Goal: Information Seeking & Learning: Learn about a topic

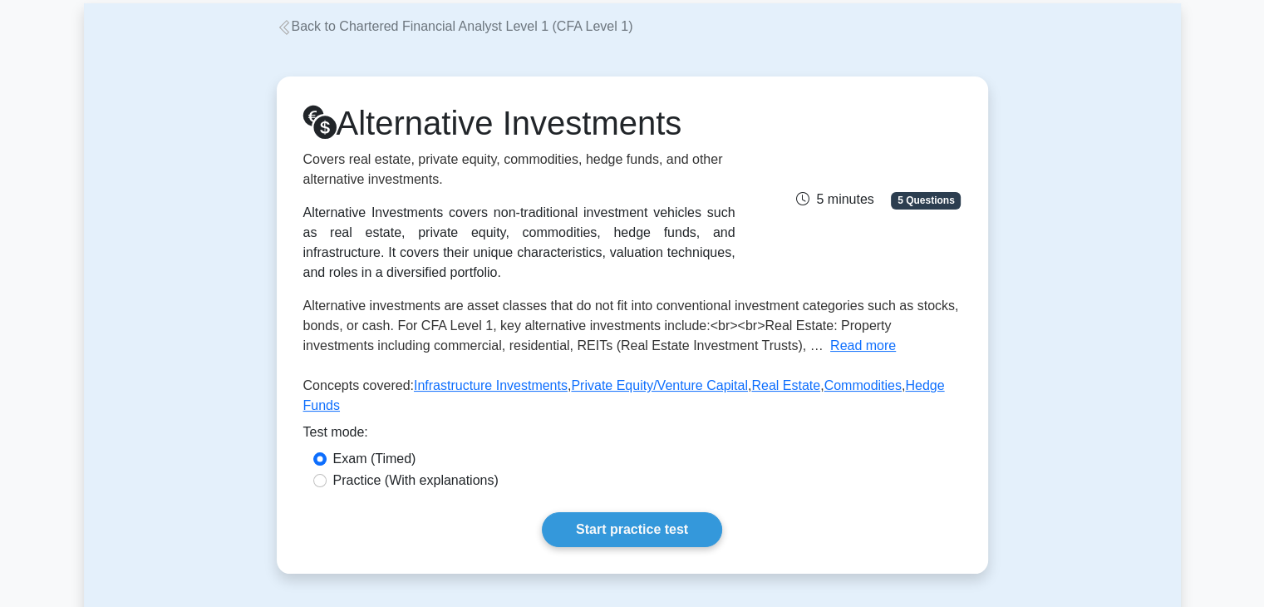
scroll to position [78, 0]
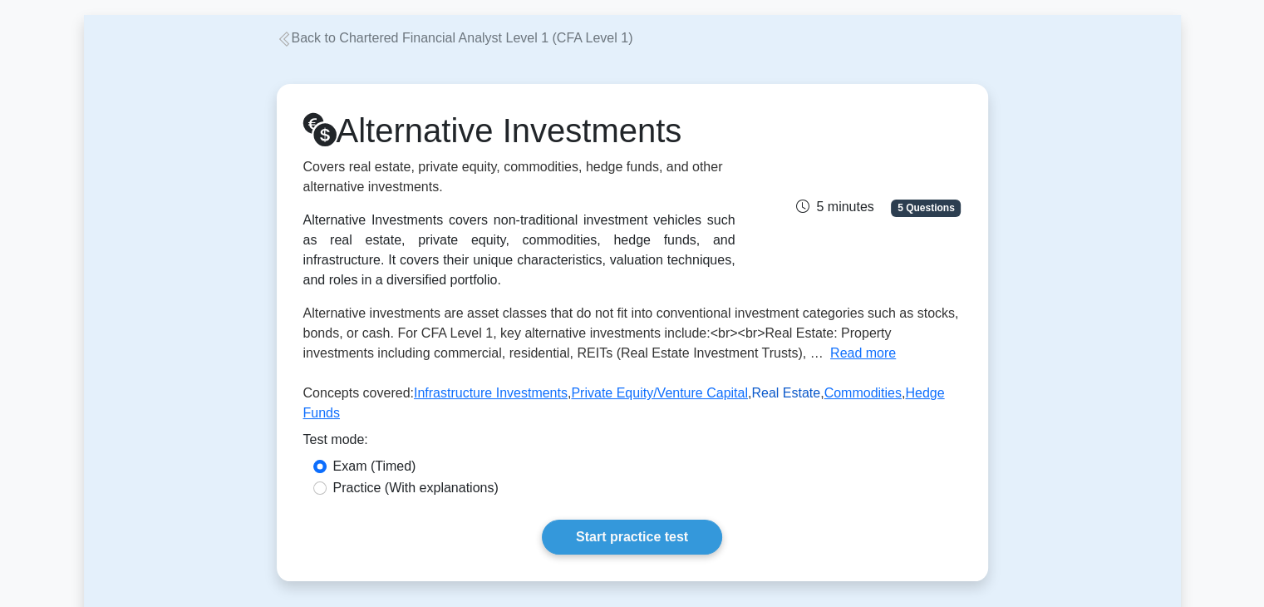
click at [751, 399] on link "Real Estate" at bounding box center [785, 393] width 69 height 14
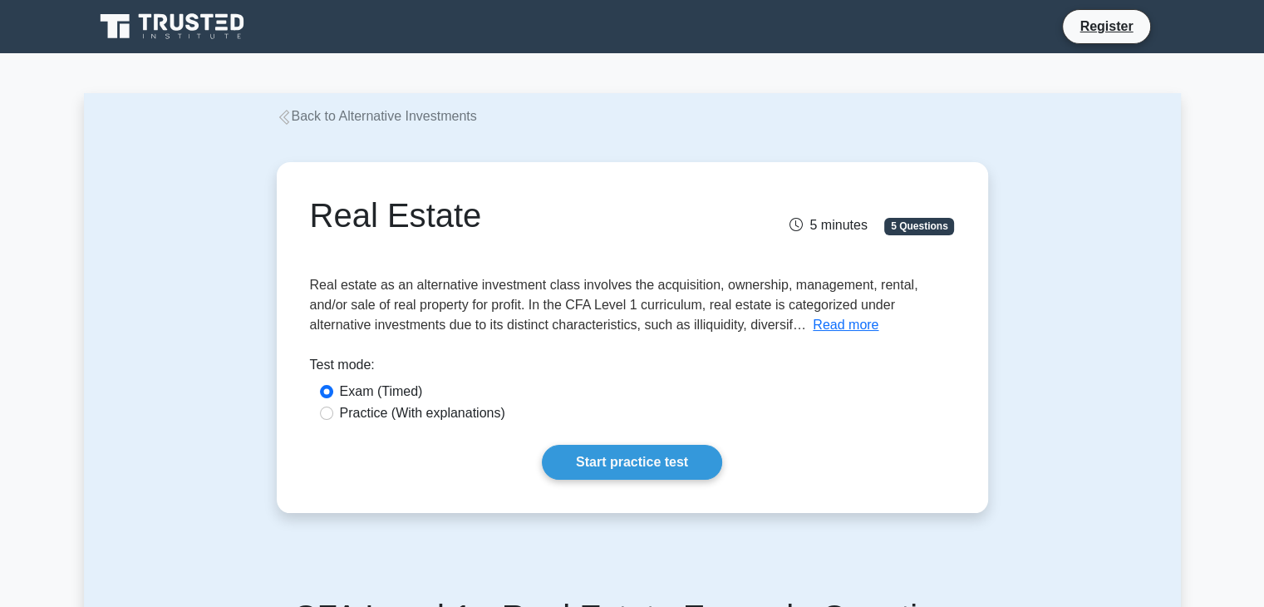
click at [419, 414] on label "Practice (With explanations)" at bounding box center [422, 413] width 165 height 20
click at [333, 414] on input "Practice (With explanations)" at bounding box center [326, 412] width 13 height 13
radio input "true"
click at [675, 469] on link "Start practice test" at bounding box center [632, 462] width 180 height 35
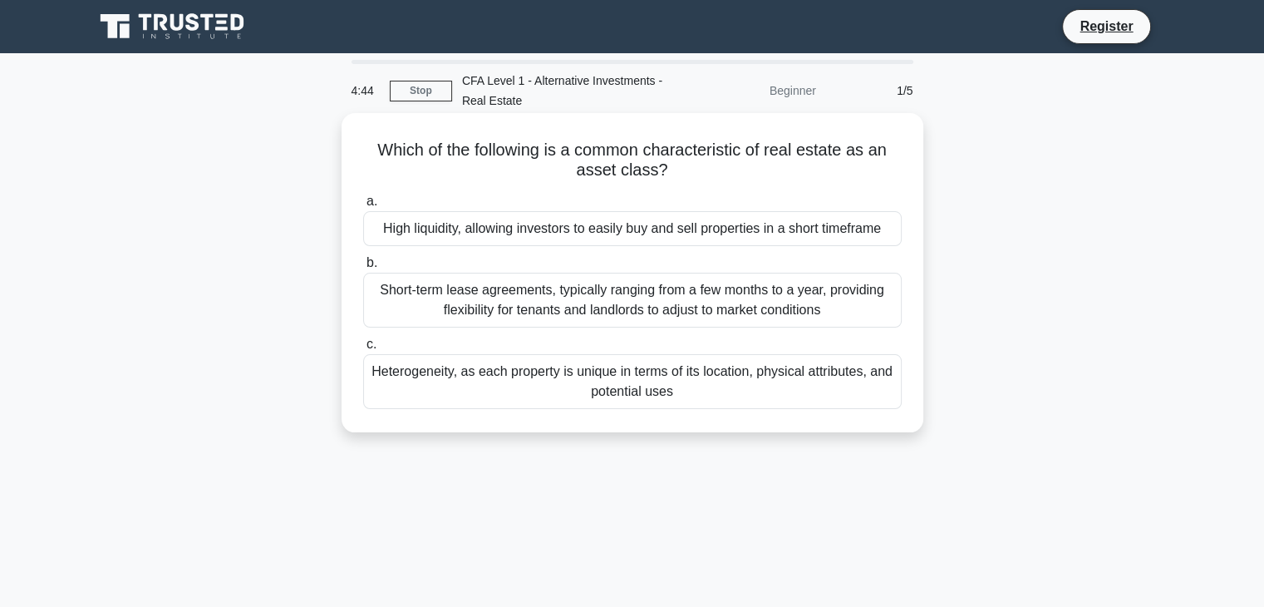
click at [686, 383] on div "Heterogeneity, as each property is unique in terms of its location, physical at…" at bounding box center [632, 381] width 538 height 55
click at [363, 350] on input "c. Heterogeneity, as each property is unique in terms of its location, physical…" at bounding box center [363, 344] width 0 height 11
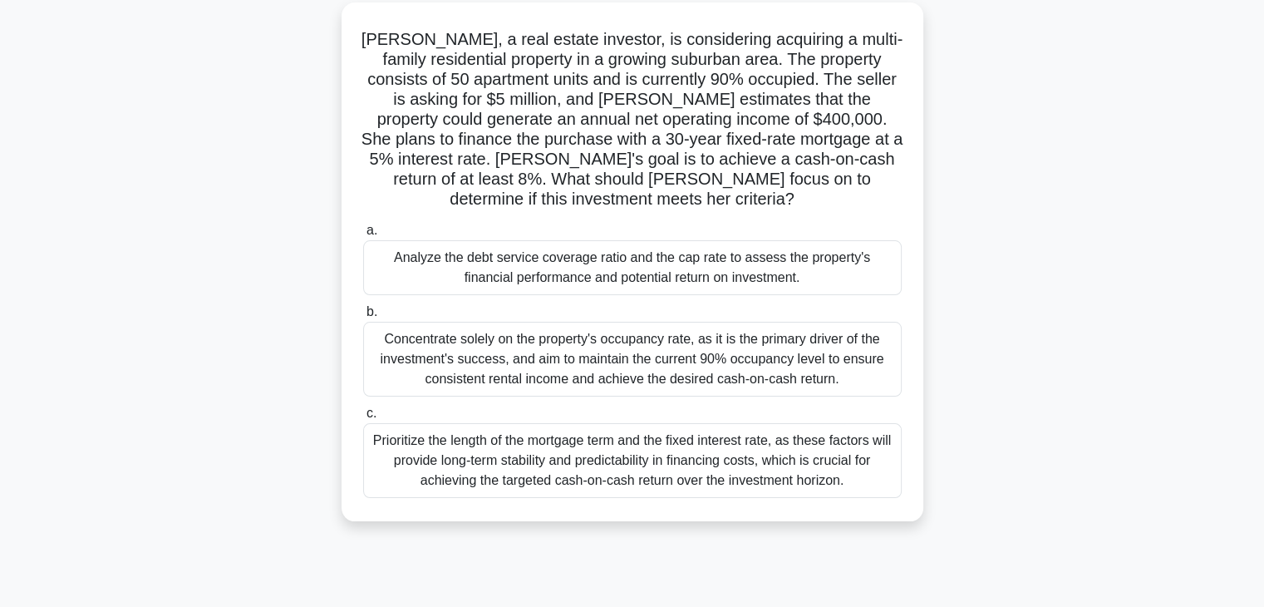
scroll to position [129, 0]
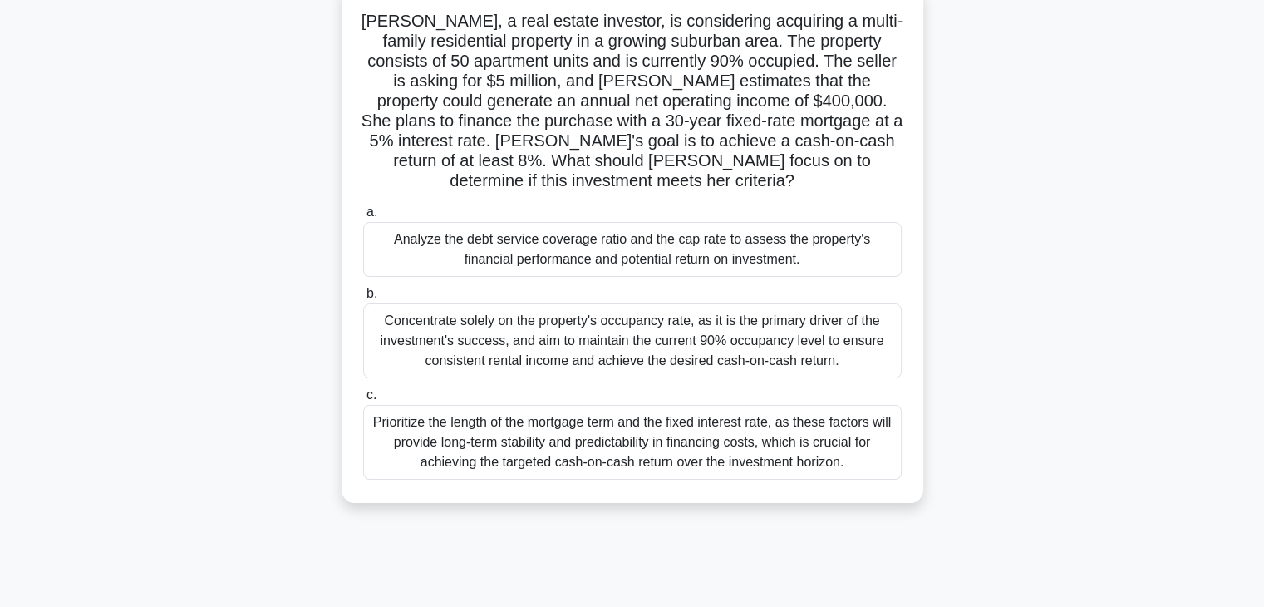
click at [850, 250] on div "Analyze the debt service coverage ratio and the cap rate to assess the property…" at bounding box center [632, 249] width 538 height 55
click at [363, 218] on input "a. Analyze the debt service coverage ratio and the cap rate to assess the prope…" at bounding box center [363, 212] width 0 height 11
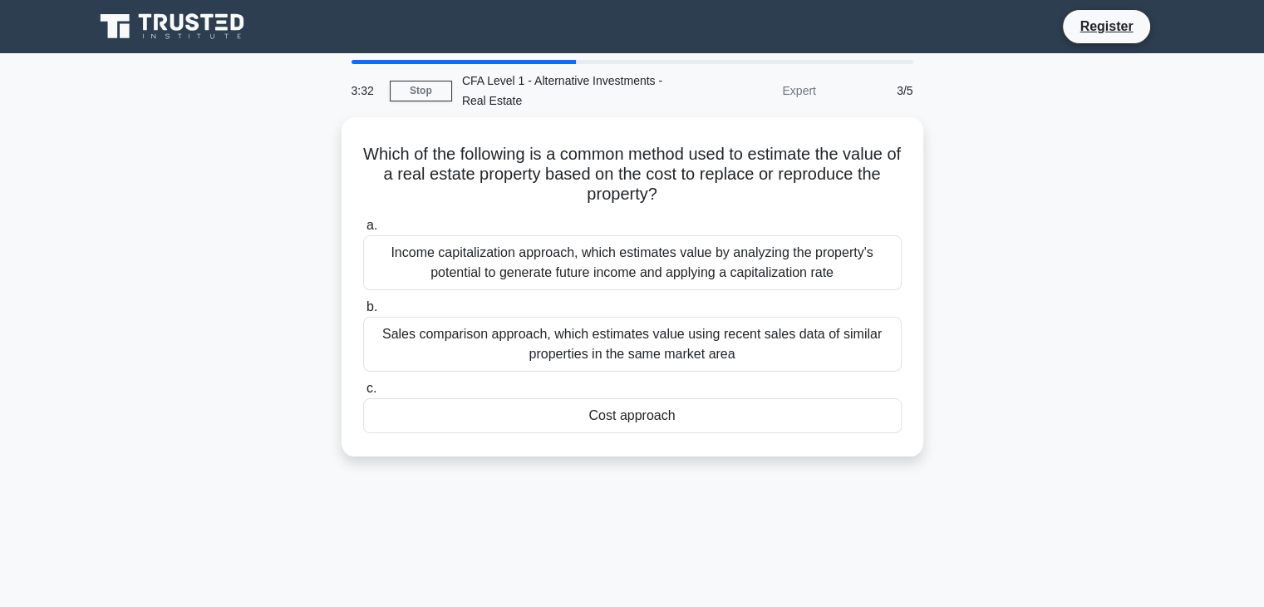
scroll to position [0, 0]
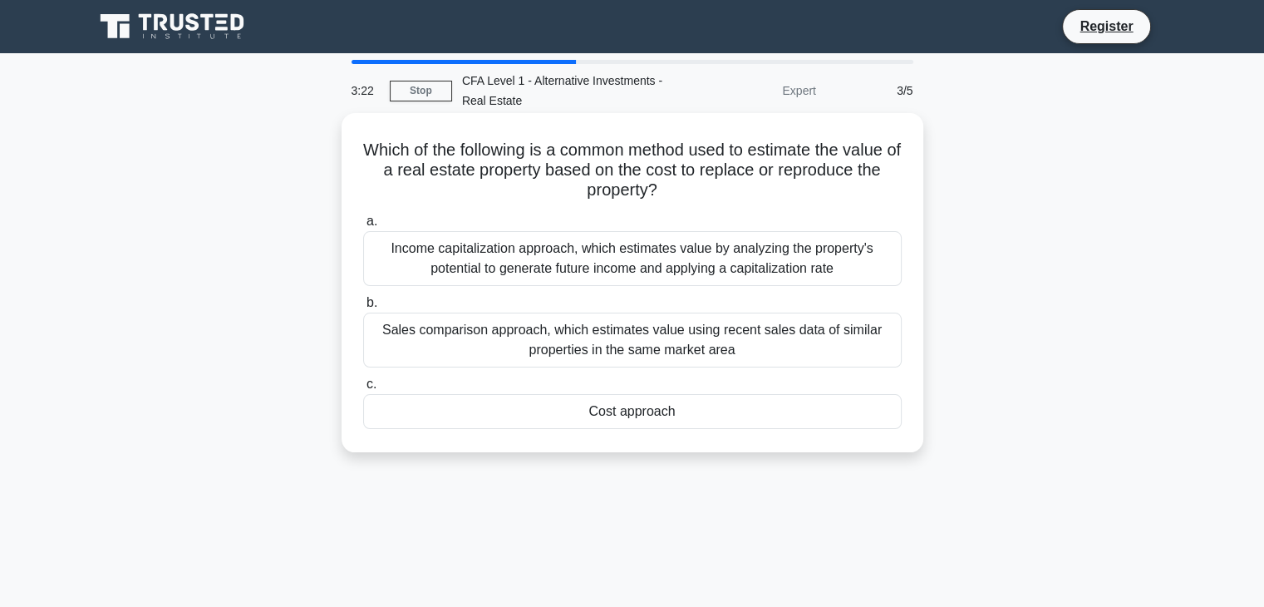
click at [764, 273] on div "Income capitalization approach, which estimates value by analyzing the property…" at bounding box center [632, 258] width 538 height 55
click at [363, 227] on input "a. Income capitalization approach, which estimates value by analyzing the prope…" at bounding box center [363, 221] width 0 height 11
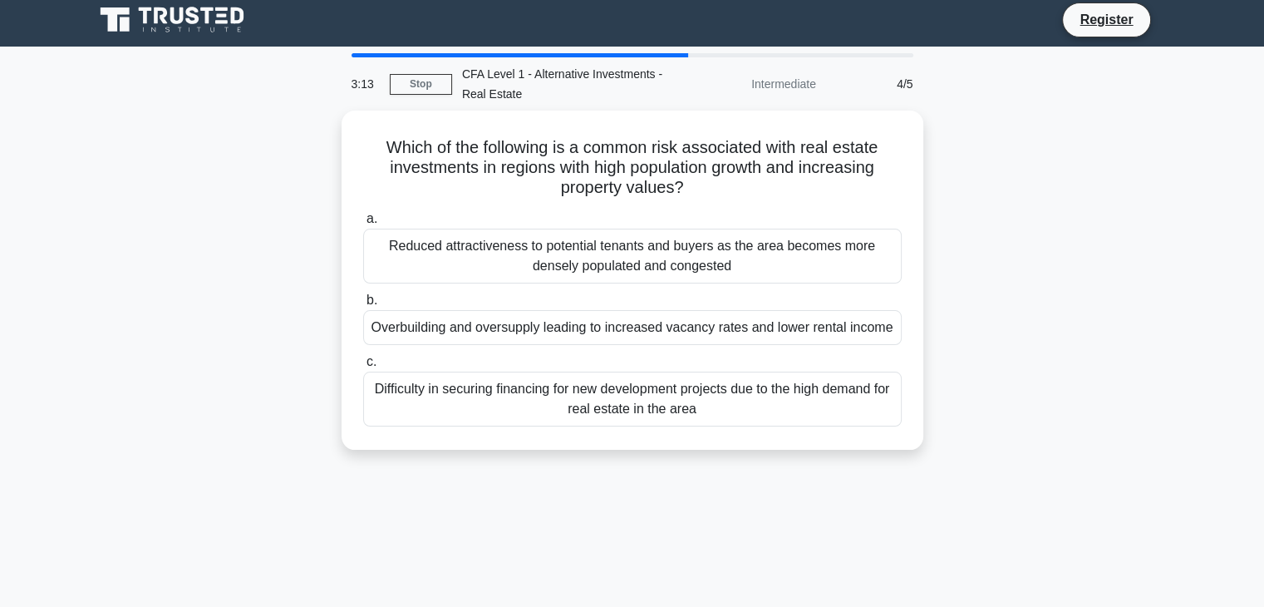
scroll to position [13, 0]
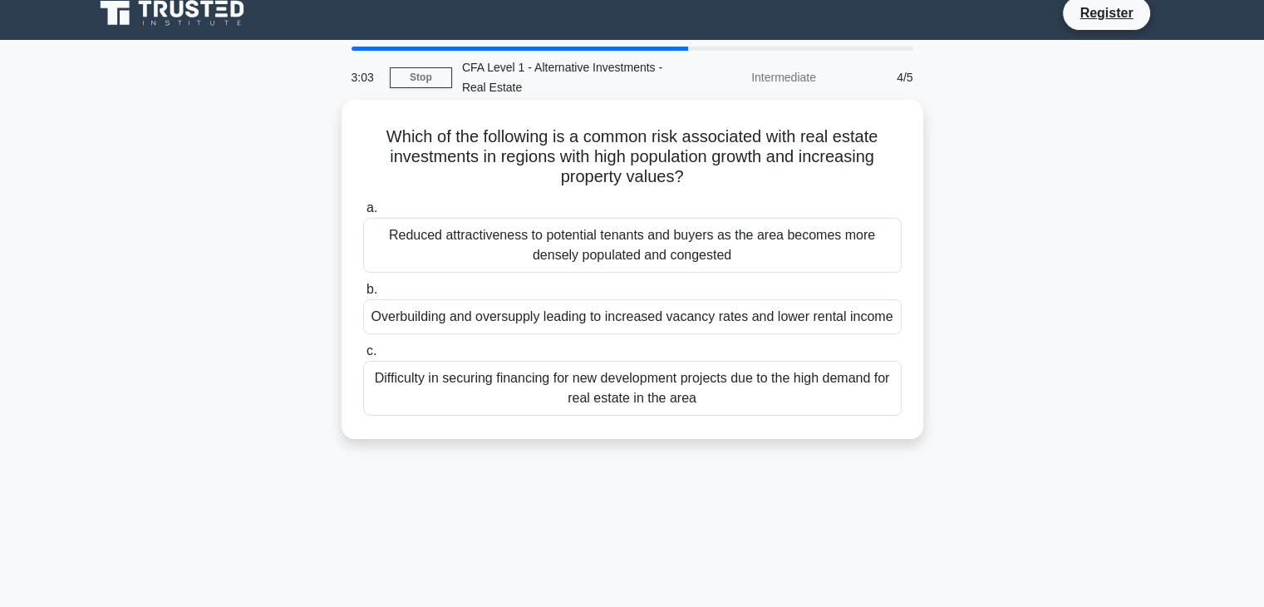
click at [705, 255] on div "Reduced attractiveness to potential tenants and buyers as the area becomes more…" at bounding box center [632, 245] width 538 height 55
click at [363, 214] on input "a. Reduced attractiveness to potential tenants and buyers as the area becomes m…" at bounding box center [363, 208] width 0 height 11
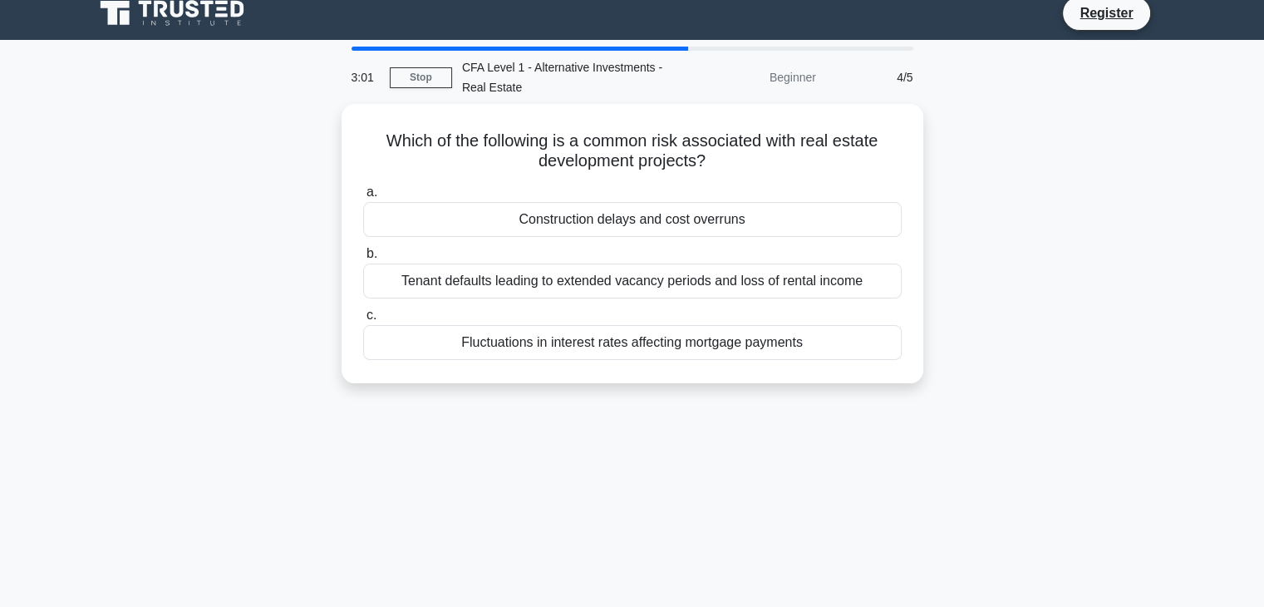
scroll to position [0, 0]
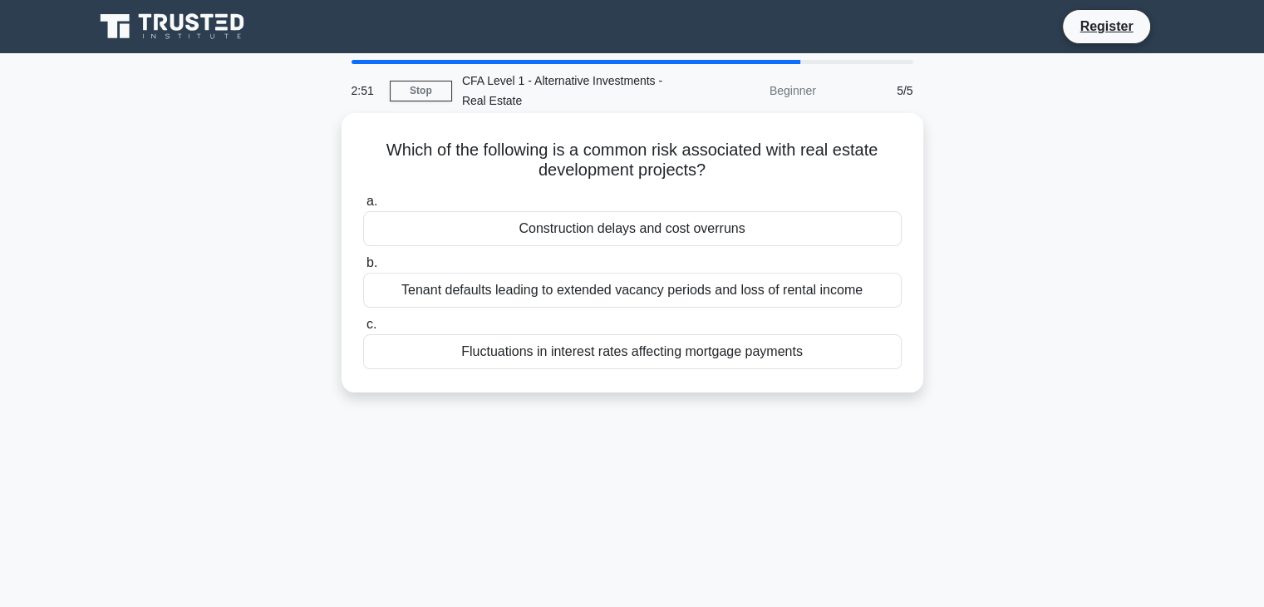
click at [713, 234] on div "Construction delays and cost overruns" at bounding box center [632, 228] width 538 height 35
click at [363, 207] on input "a. Construction delays and cost overruns" at bounding box center [363, 201] width 0 height 11
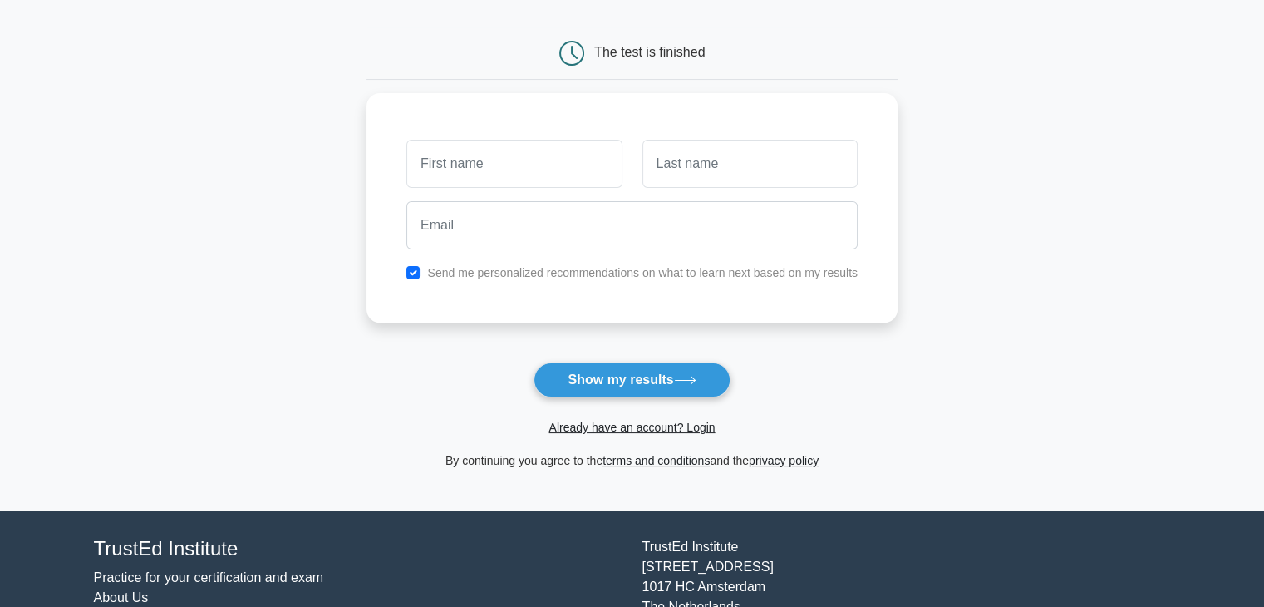
scroll to position [228, 0]
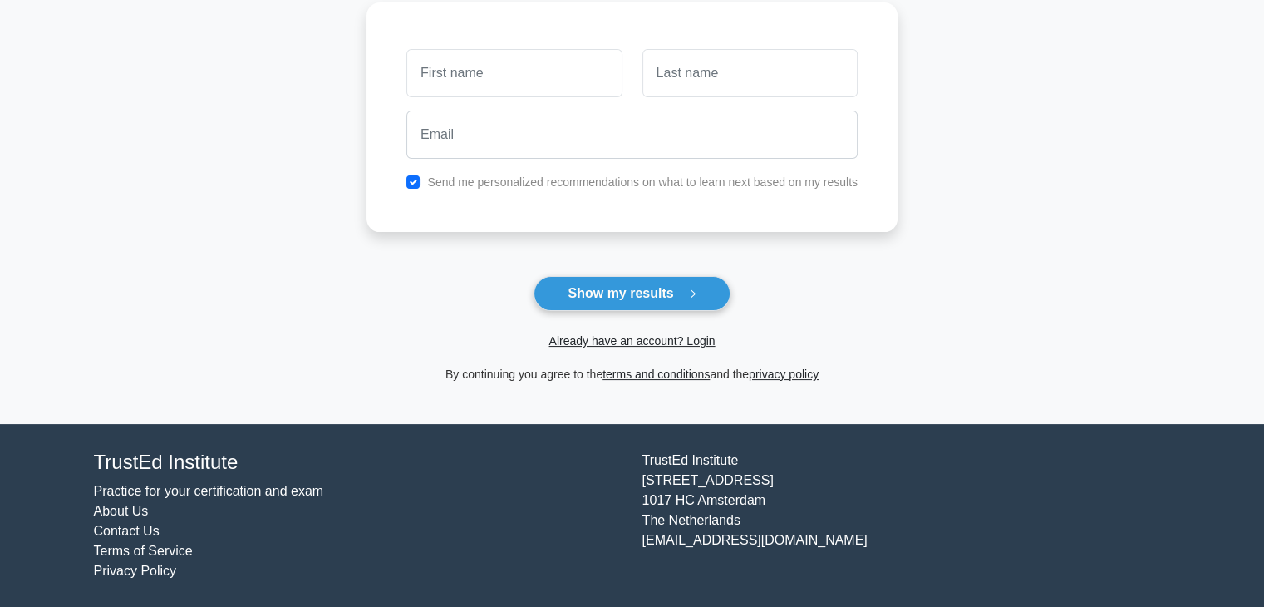
click at [499, 74] on input "text" at bounding box center [513, 73] width 215 height 48
type input "divya"
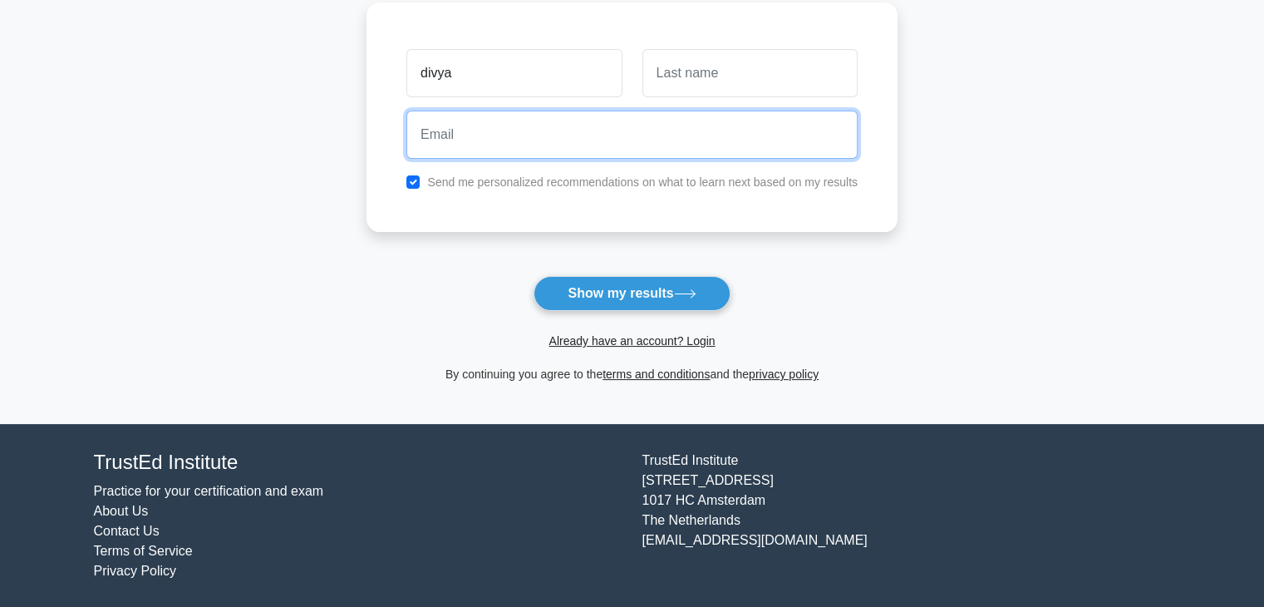
click at [479, 130] on input "email" at bounding box center [631, 135] width 451 height 48
type input "[EMAIL_ADDRESS][DOMAIN_NAME]"
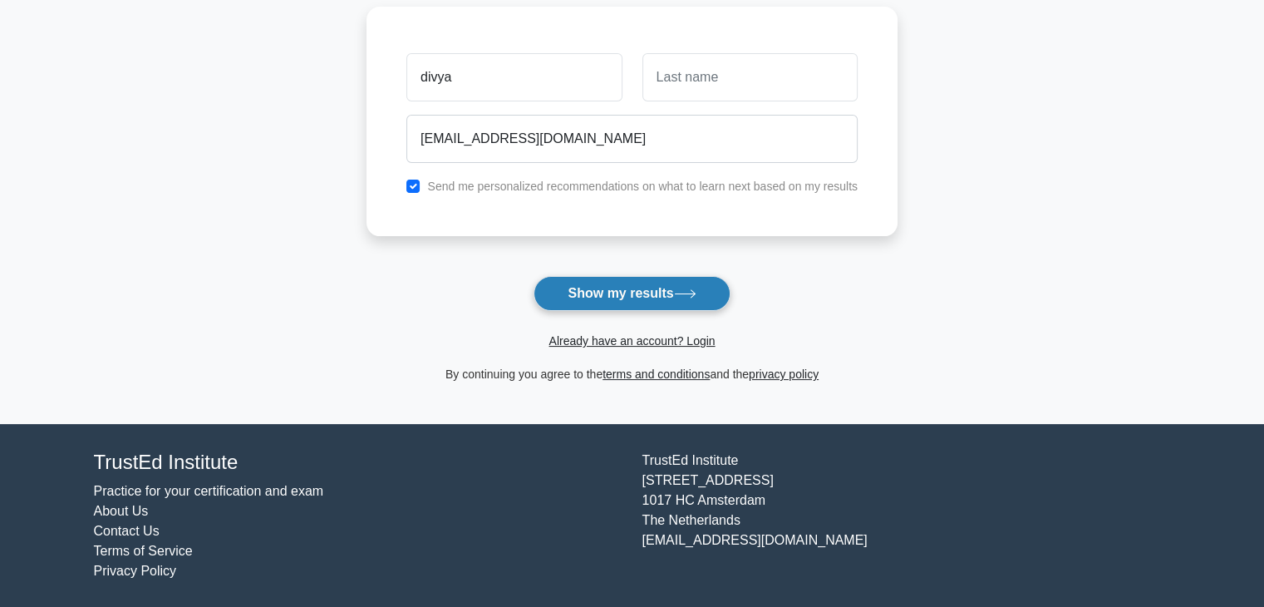
click at [638, 290] on button "Show my results" at bounding box center [631, 293] width 196 height 35
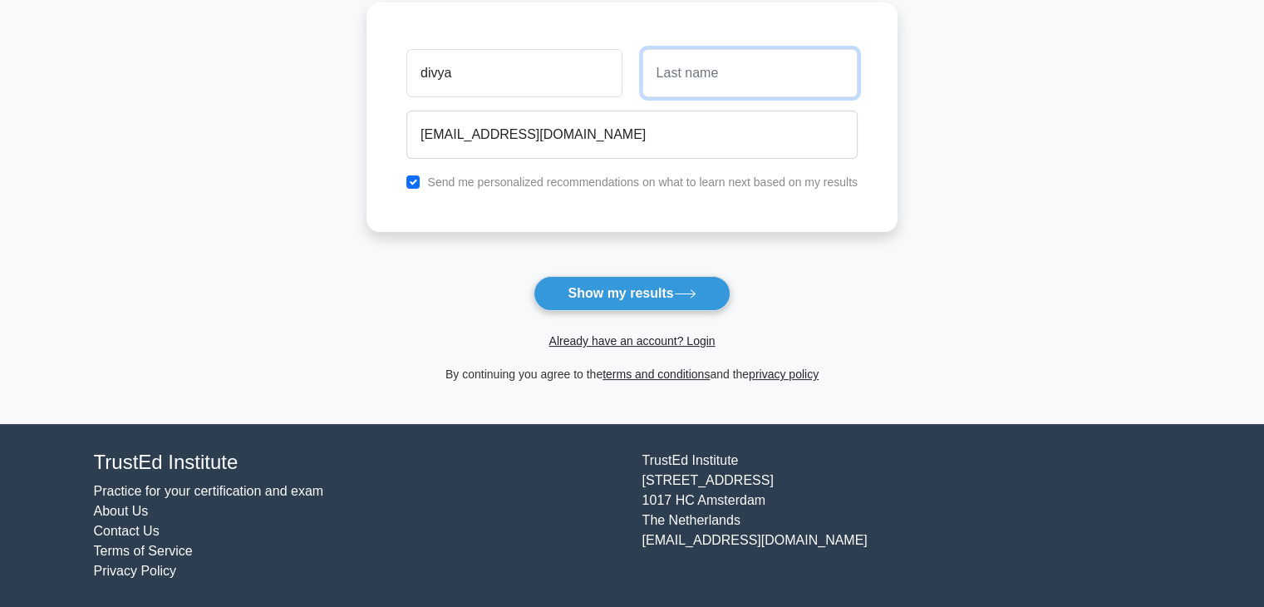
click at [725, 72] on input "text" at bounding box center [749, 73] width 215 height 48
type input "[PERSON_NAME]"
click at [533, 276] on button "Show my results" at bounding box center [631, 293] width 196 height 35
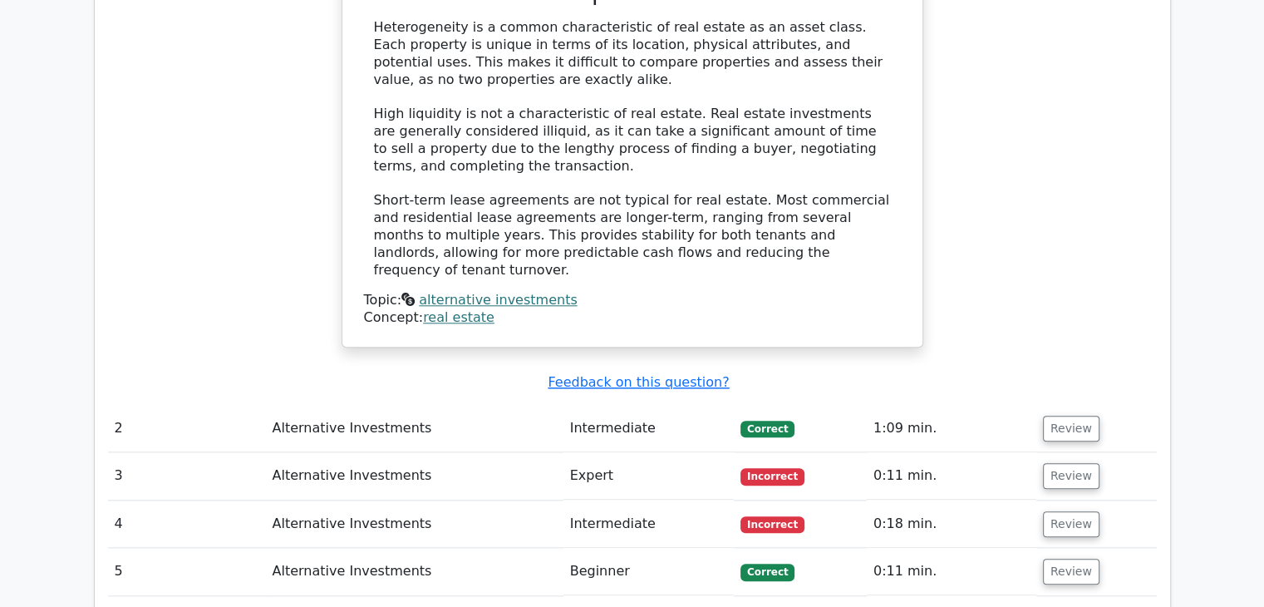
scroll to position [1680, 0]
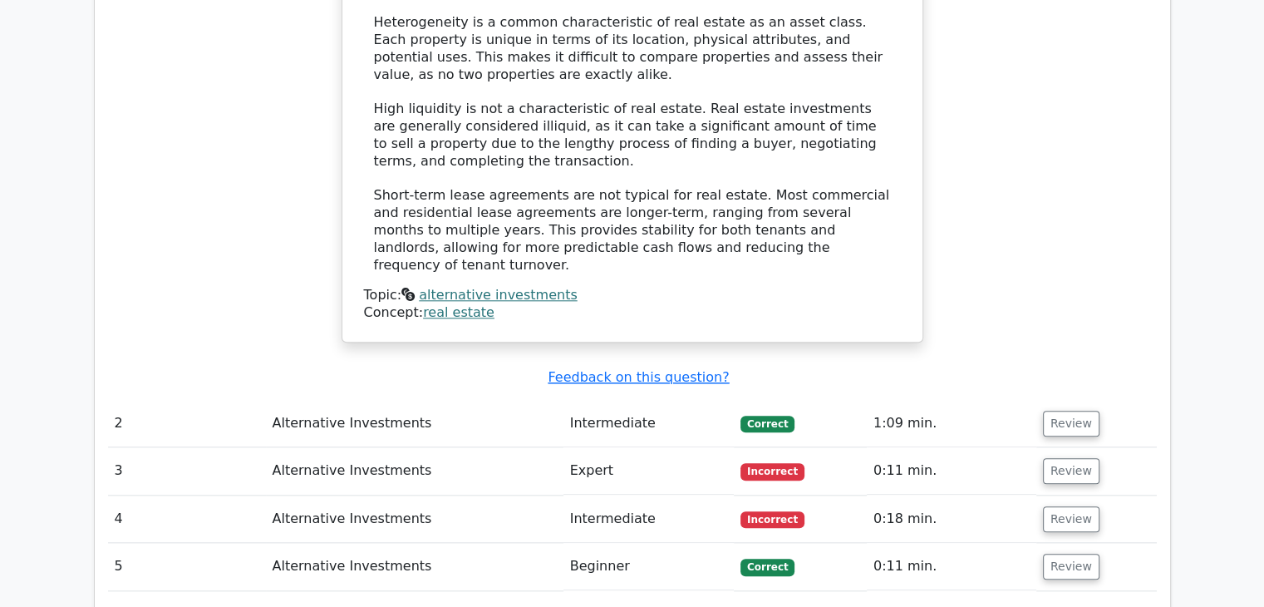
click at [622, 400] on td "Intermediate" at bounding box center [648, 423] width 170 height 47
click at [688, 400] on td "Intermediate" at bounding box center [648, 423] width 170 height 47
click at [1060, 410] on button "Review" at bounding box center [1071, 423] width 56 height 26
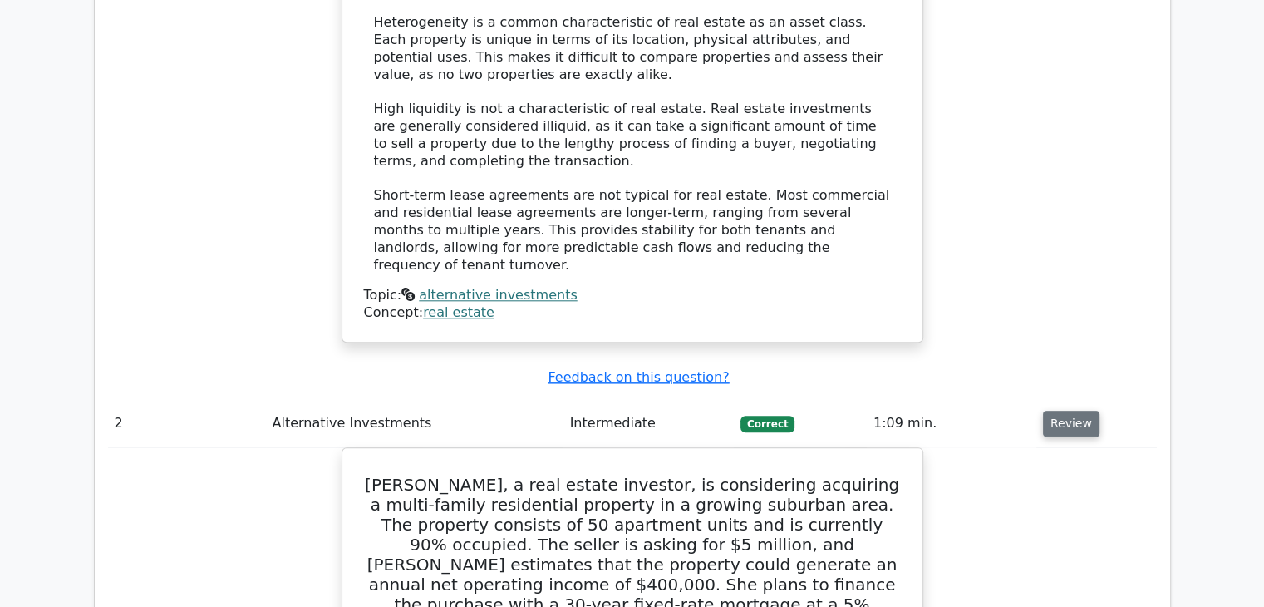
click at [1060, 410] on button "Review" at bounding box center [1071, 423] width 56 height 26
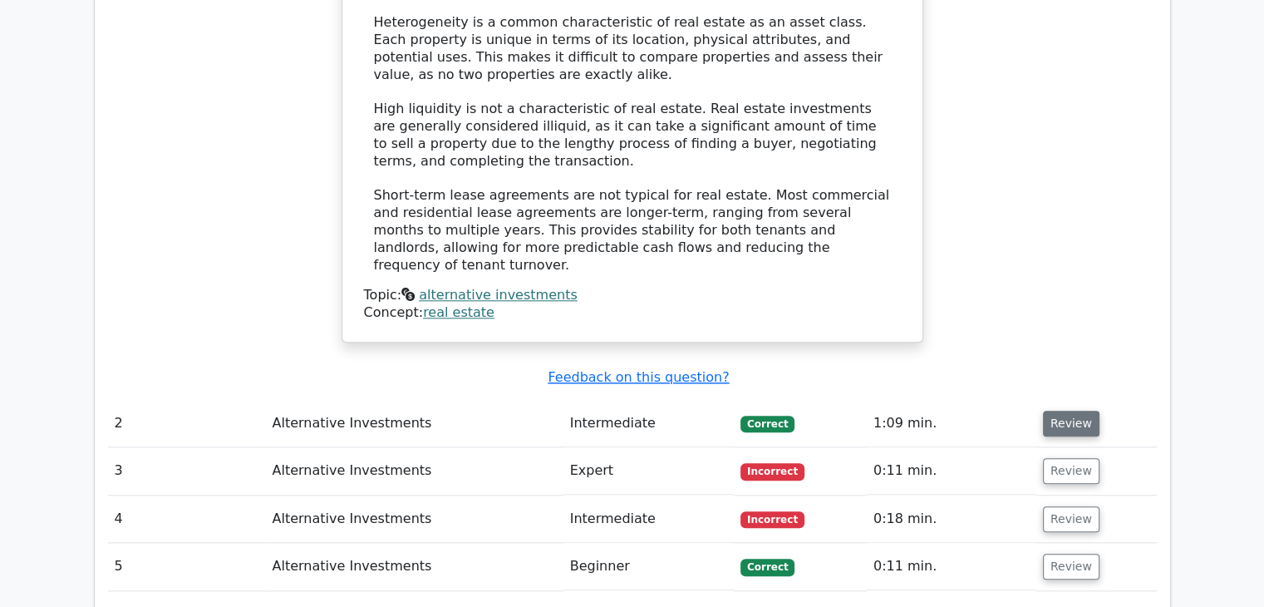
click at [1060, 410] on button "Review" at bounding box center [1071, 423] width 56 height 26
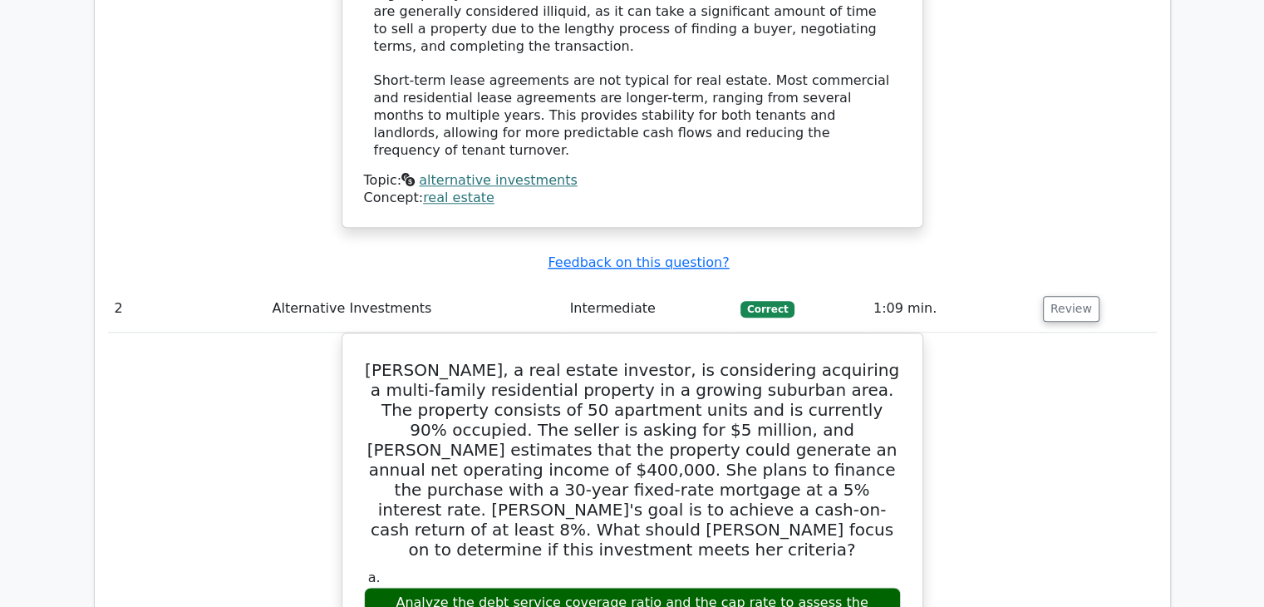
scroll to position [1795, 0]
click at [1050, 296] on button "Review" at bounding box center [1071, 309] width 56 height 26
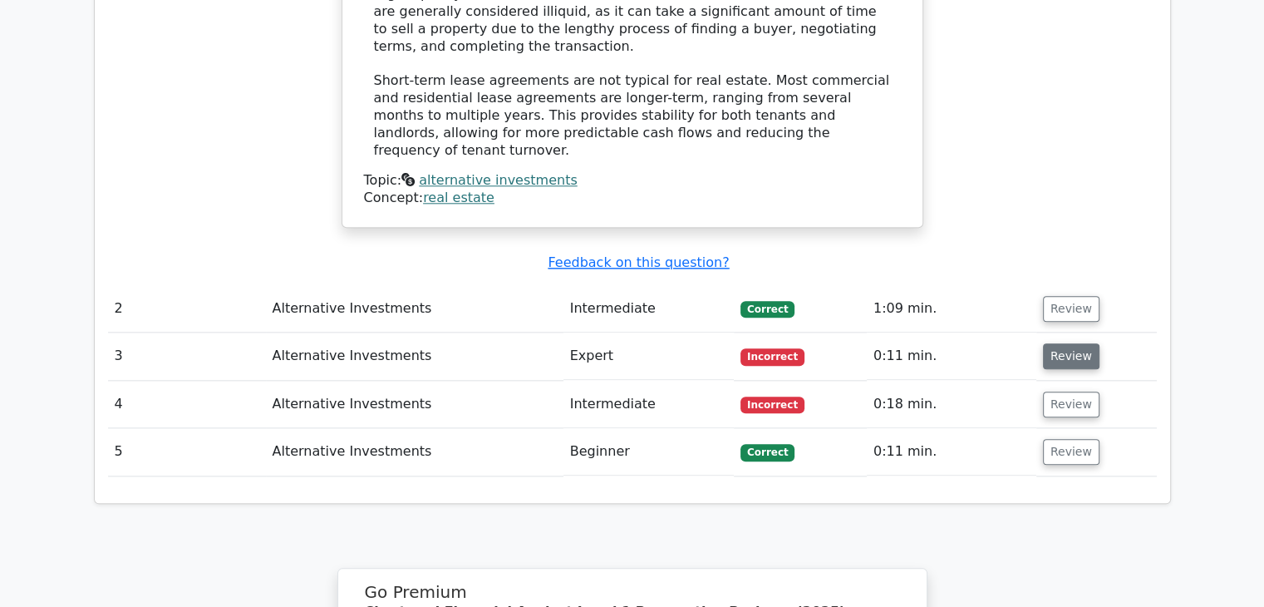
click at [1052, 343] on button "Review" at bounding box center [1071, 356] width 56 height 26
click at [1057, 343] on button "Review" at bounding box center [1071, 356] width 56 height 26
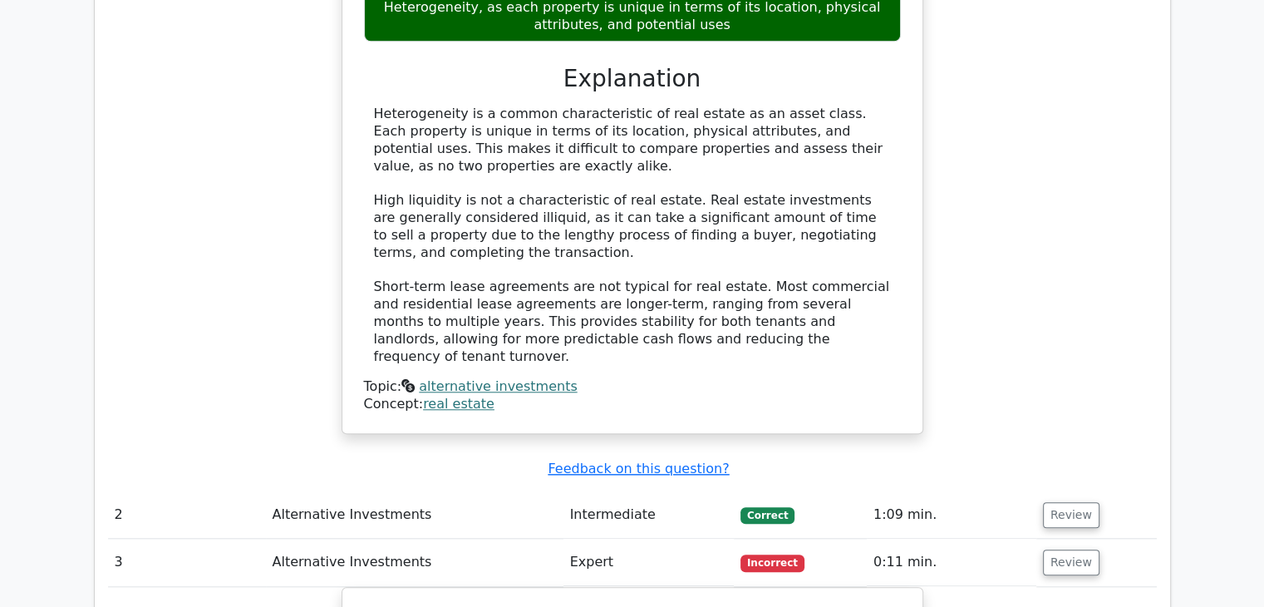
scroll to position [1516, 0]
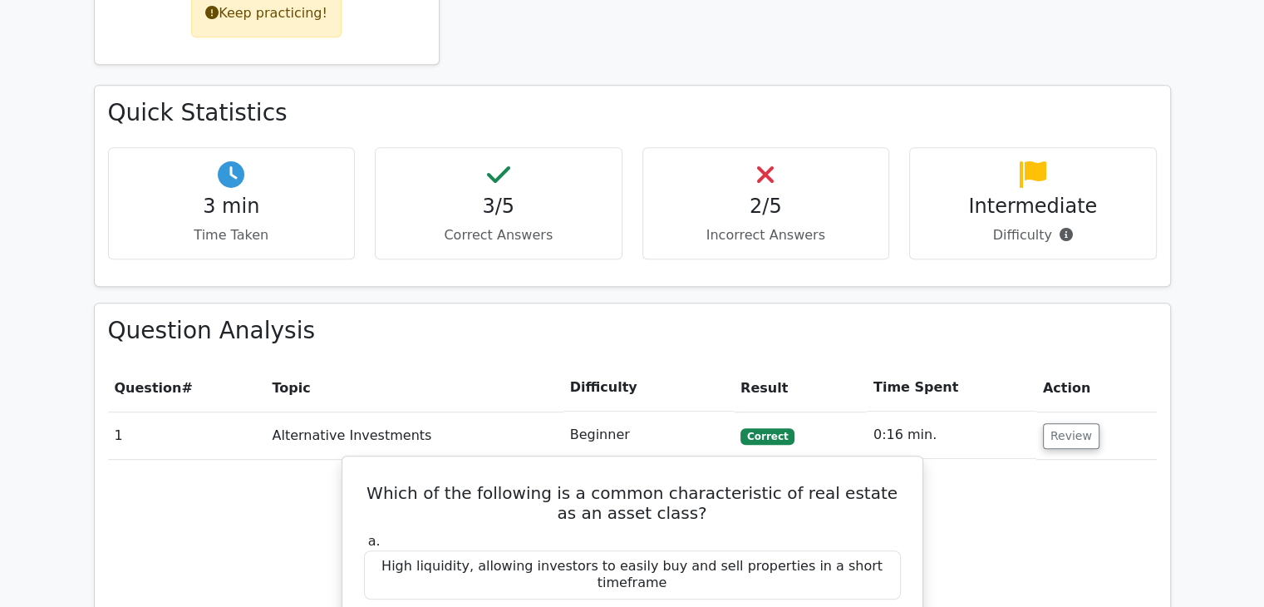
scroll to position [877, 0]
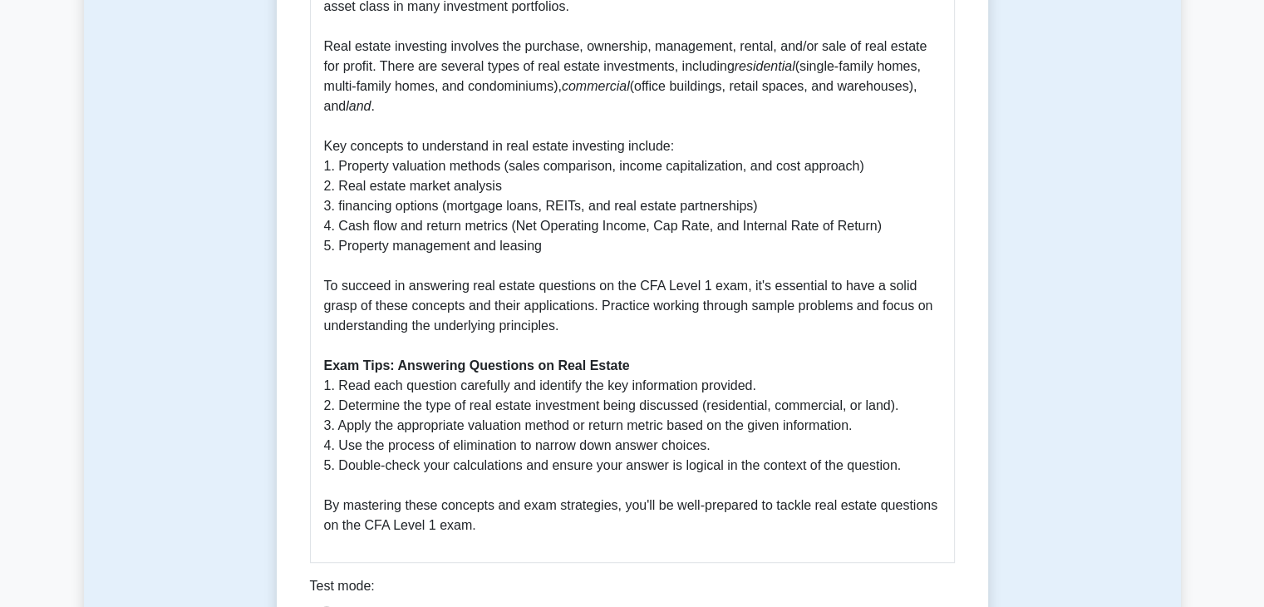
scroll to position [831, 0]
